Goal: Answer question/provide support

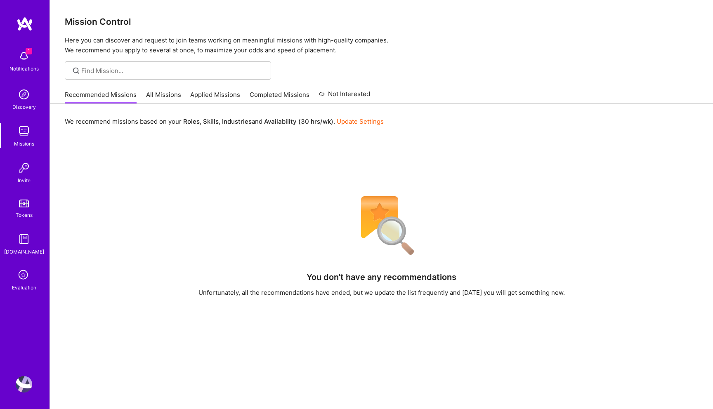
click at [21, 274] on icon at bounding box center [24, 276] width 16 height 16
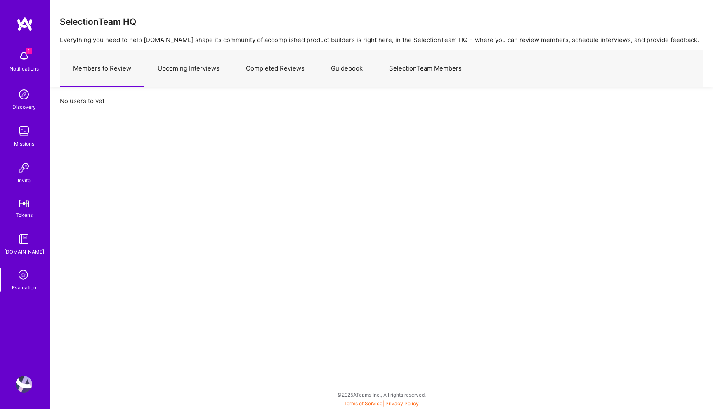
click at [170, 76] on link "Upcoming Interviews" at bounding box center [188, 69] width 88 height 36
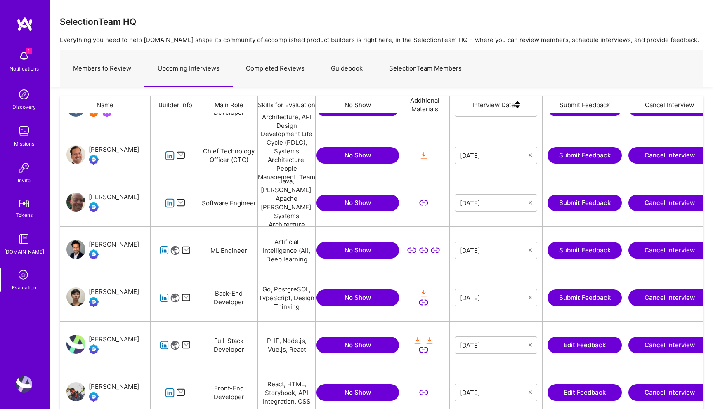
scroll to position [77, 0]
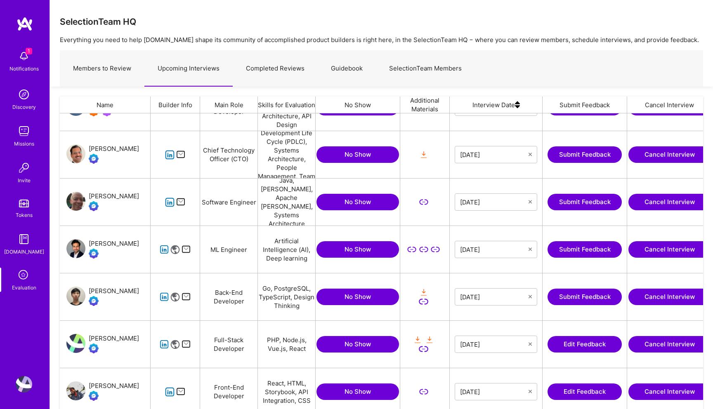
click at [166, 201] on icon "grid" at bounding box center [169, 202] width 9 height 9
click at [558, 200] on button "Submit Feedback" at bounding box center [585, 202] width 74 height 17
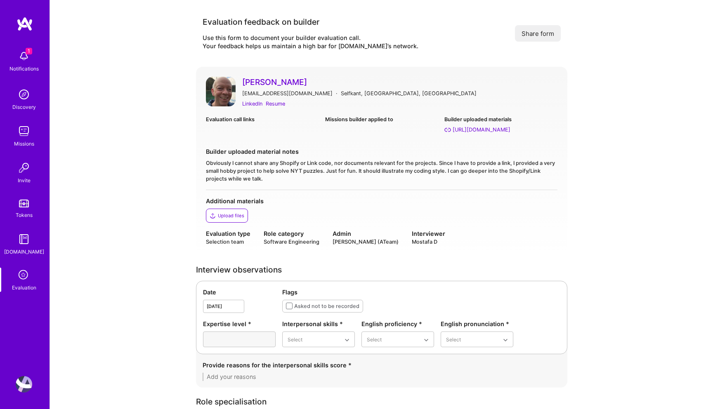
click at [263, 79] on link "[PERSON_NAME]" at bounding box center [399, 82] width 315 height 11
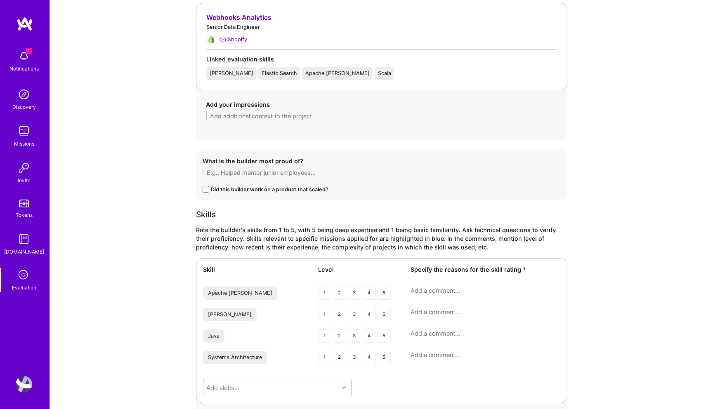
scroll to position [824, 0]
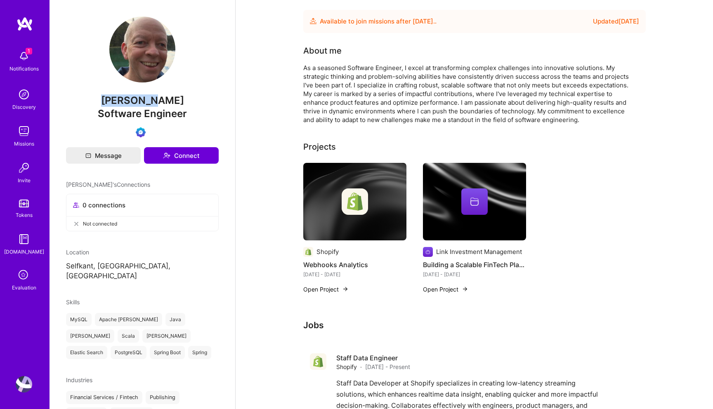
drag, startPoint x: 163, startPoint y: 102, endPoint x: 114, endPoint y: 102, distance: 49.1
click at [114, 102] on span "[PERSON_NAME]" at bounding box center [142, 101] width 153 height 12
copy span "[PERSON_NAME]"
